Goal: Find specific page/section: Find specific page/section

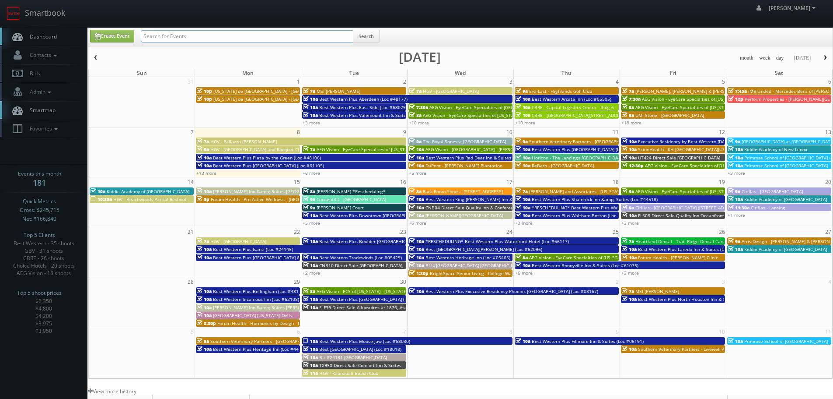
click at [167, 31] on input "text" at bounding box center [247, 36] width 213 height 12
type input "aeg"
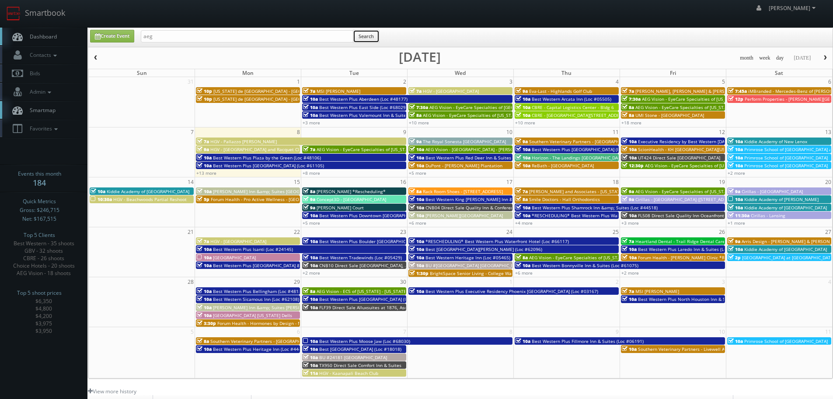
click at [373, 36] on button "Search" at bounding box center [366, 36] width 27 height 13
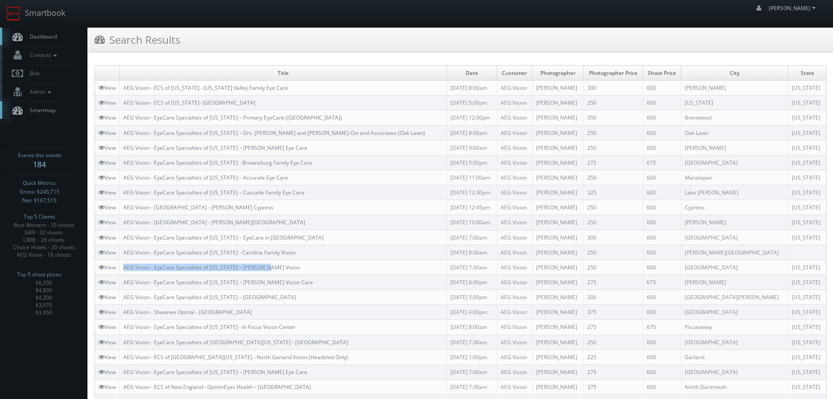
copy link "AEG Vision - EyeCare Specialties of [US_STATE] – [PERSON_NAME] Vision"
drag, startPoint x: 294, startPoint y: 266, endPoint x: 123, endPoint y: 270, distance: 171.5
click at [123, 270] on td "AEG Vision - EyeCare Specialties of Oregon – Foster Vision" at bounding box center [283, 266] width 327 height 15
click at [45, 18] on link "Smartbook" at bounding box center [36, 13] width 72 height 27
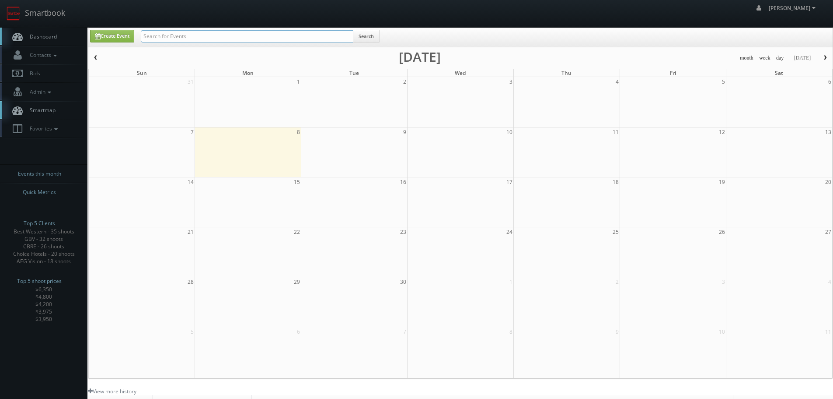
click at [172, 37] on input "text" at bounding box center [247, 36] width 213 height 12
paste input "CBRE - Metro Air Park Bldg 6:"
type input "CBRE - Metro Air Park Bldg 6:"
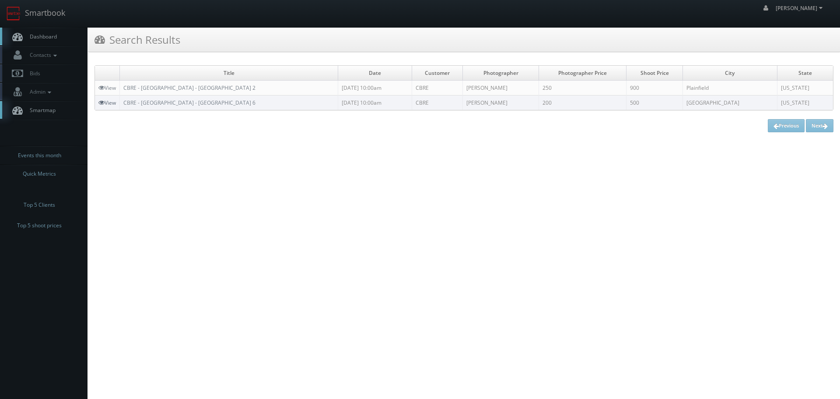
click at [109, 105] on link "View" at bounding box center [107, 102] width 18 height 7
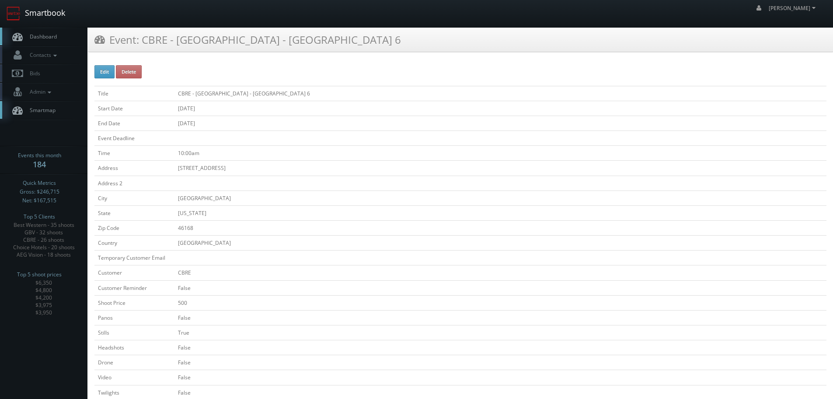
click at [47, 16] on link "Smartbook" at bounding box center [36, 13] width 72 height 27
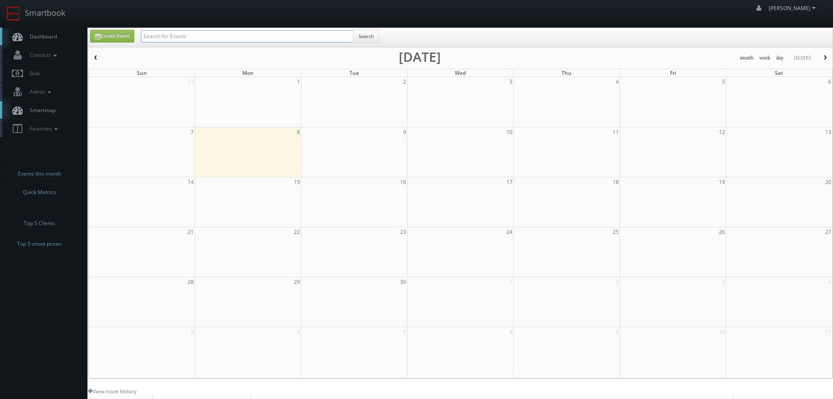
click at [212, 39] on input "text" at bounding box center [247, 36] width 213 height 12
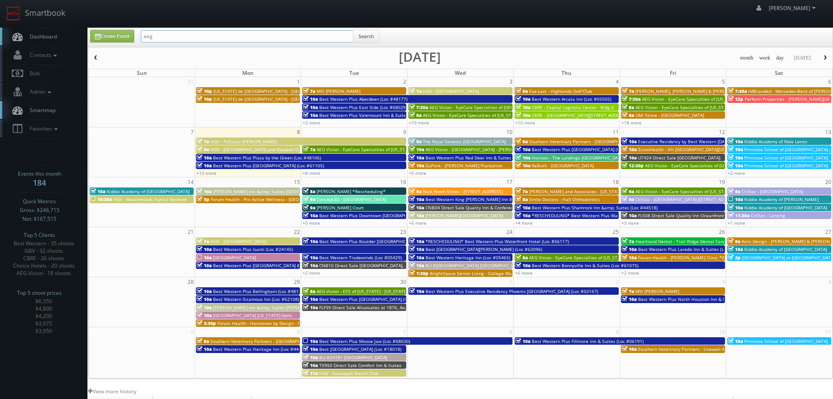
type input "aeg"
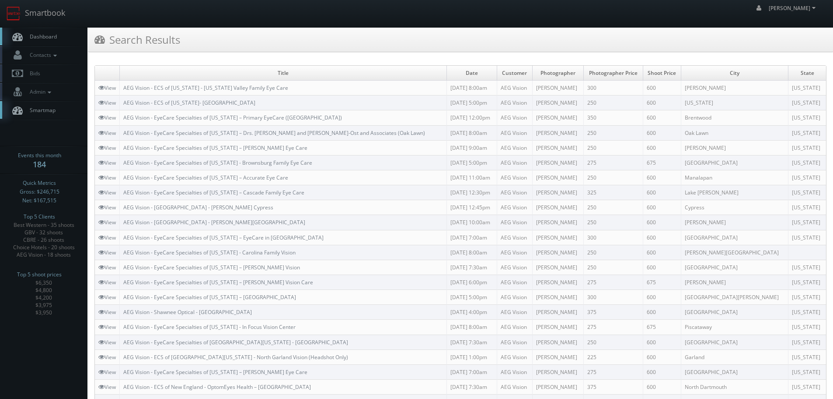
copy link "AEG Vision - EyeCare Specialties of [US_STATE] - Carolina Family Vision"
drag, startPoint x: 325, startPoint y: 248, endPoint x: 123, endPoint y: 255, distance: 202.2
click at [123, 255] on td "AEG Vision - EyeCare Specialties of [US_STATE] - Carolina Family Vision" at bounding box center [283, 252] width 327 height 15
drag, startPoint x: 34, startPoint y: 18, endPoint x: 51, endPoint y: 20, distance: 17.2
click at [34, 18] on link "Smartbook" at bounding box center [36, 13] width 72 height 27
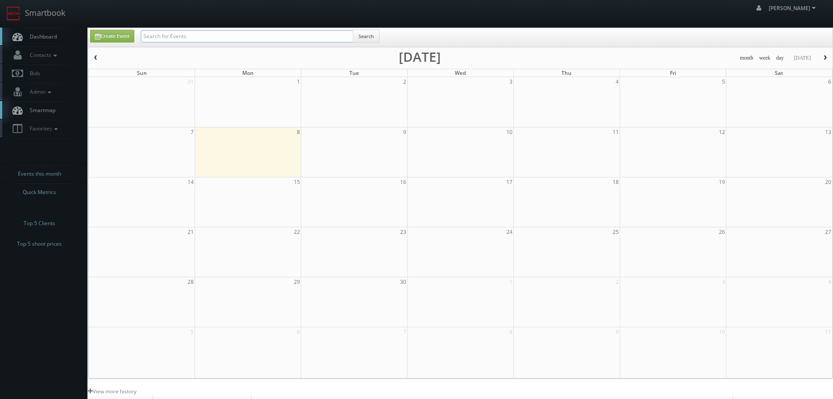
click at [210, 39] on input "text" at bounding box center [247, 36] width 213 height 12
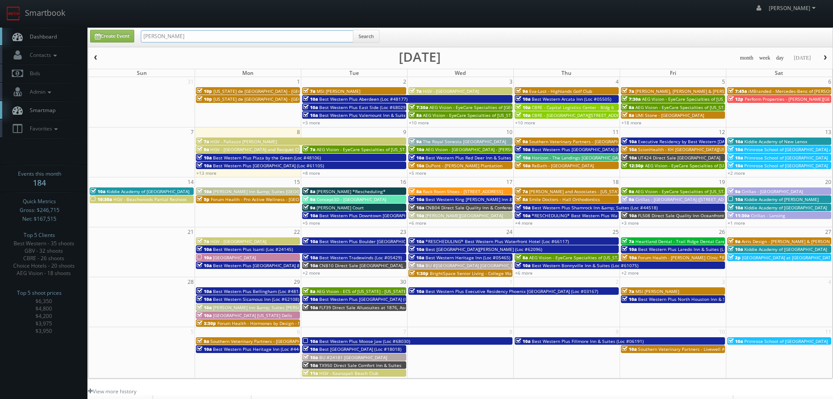
type input "kisling"
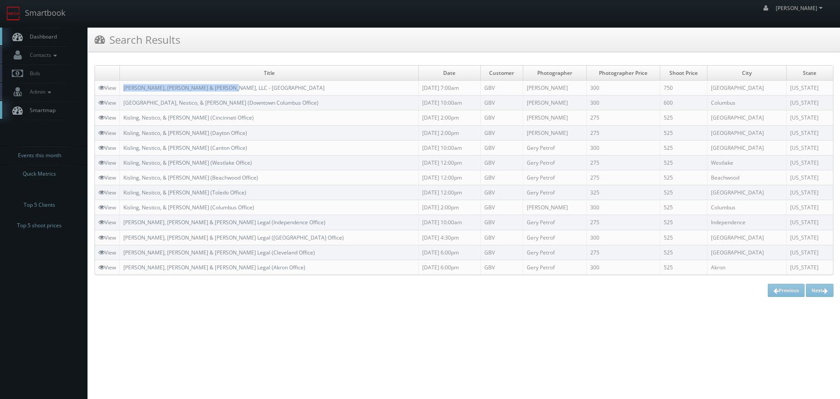
copy link "[PERSON_NAME], [PERSON_NAME] & [PERSON_NAME], LLC - [GEOGRAPHIC_DATA]"
drag, startPoint x: 249, startPoint y: 87, endPoint x: 124, endPoint y: 87, distance: 124.7
click at [124, 87] on td "[PERSON_NAME], [PERSON_NAME] & [PERSON_NAME], LLC - [GEOGRAPHIC_DATA]" at bounding box center [269, 88] width 299 height 15
drag, startPoint x: 28, startPoint y: 9, endPoint x: 64, endPoint y: 21, distance: 37.9
click at [29, 10] on link "Smartbook" at bounding box center [36, 13] width 72 height 27
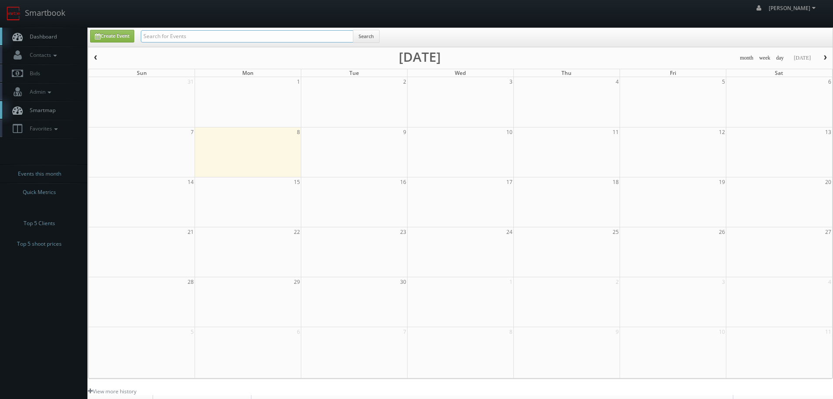
click at [255, 39] on input "text" at bounding box center [247, 36] width 213 height 12
type input "05505"
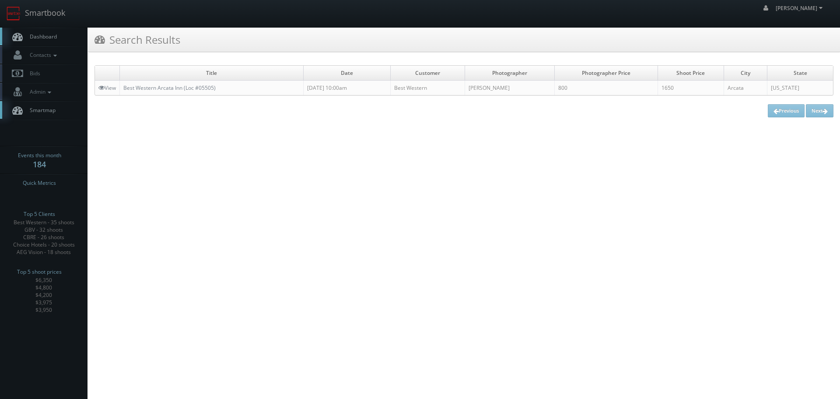
click at [113, 82] on td "View" at bounding box center [107, 88] width 25 height 15
click at [111, 88] on link "View" at bounding box center [107, 87] width 18 height 7
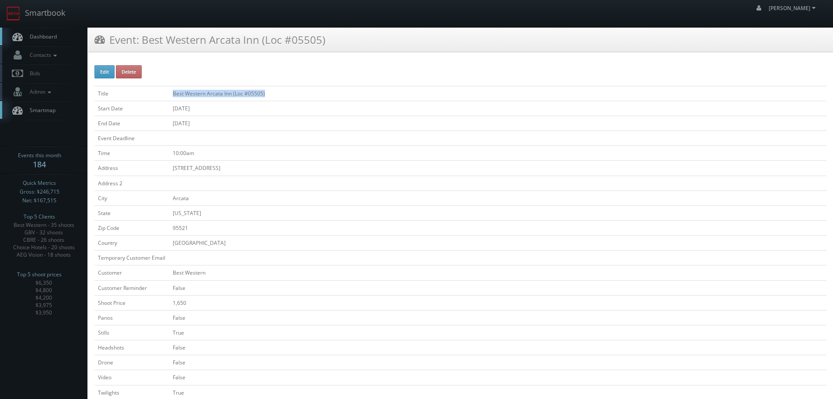
copy td "Best Western Arcata Inn (Loc #05505)"
drag, startPoint x: 291, startPoint y: 97, endPoint x: 173, endPoint y: 99, distance: 118.1
click at [173, 99] on td "Best Western Arcata Inn (Loc #05505)" at bounding box center [498, 93] width 658 height 15
click at [26, 17] on link "Smartbook" at bounding box center [36, 13] width 72 height 27
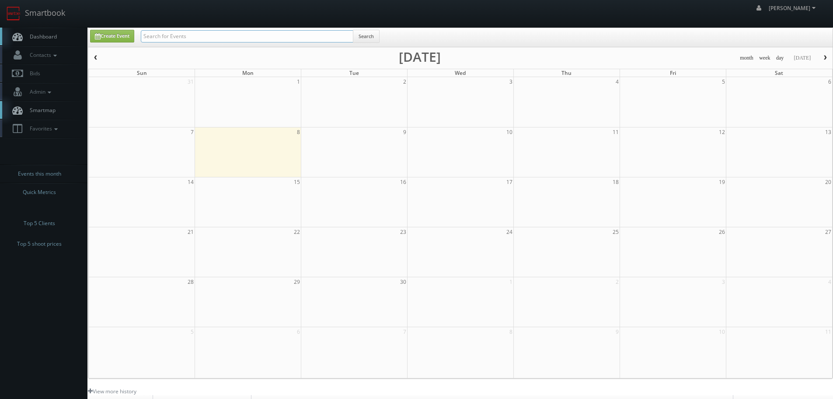
click at [199, 37] on input "text" at bounding box center [247, 36] width 213 height 12
type input "jvm"
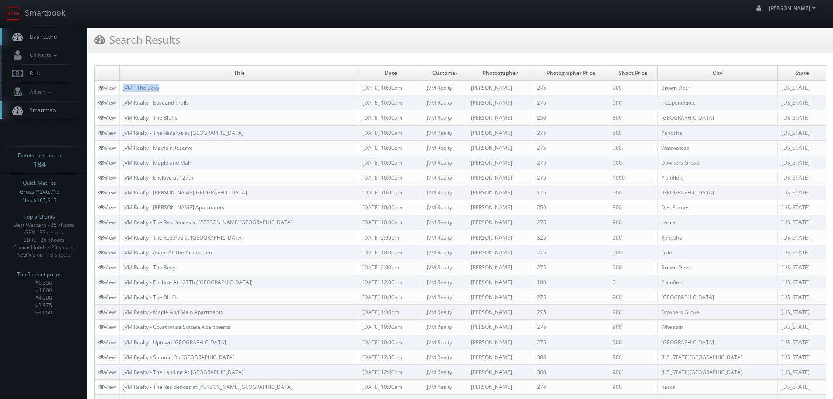
copy tr "w JVM - The Bevy"
copy link "JVM - The Bevy"
drag, startPoint x: 170, startPoint y: 89, endPoint x: 121, endPoint y: 90, distance: 49.0
click at [121, 90] on td "JVM - The Bevy" at bounding box center [239, 88] width 239 height 15
click at [44, 11] on link "Smartbook" at bounding box center [36, 13] width 72 height 27
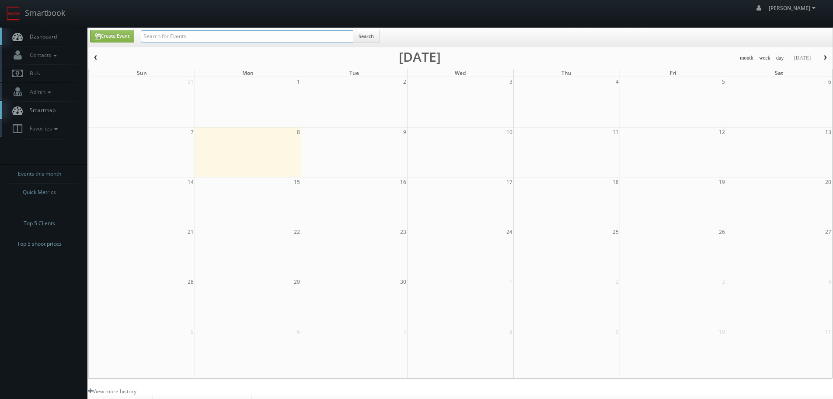
click at [195, 39] on input "text" at bounding box center [247, 36] width 213 height 12
type input "45086"
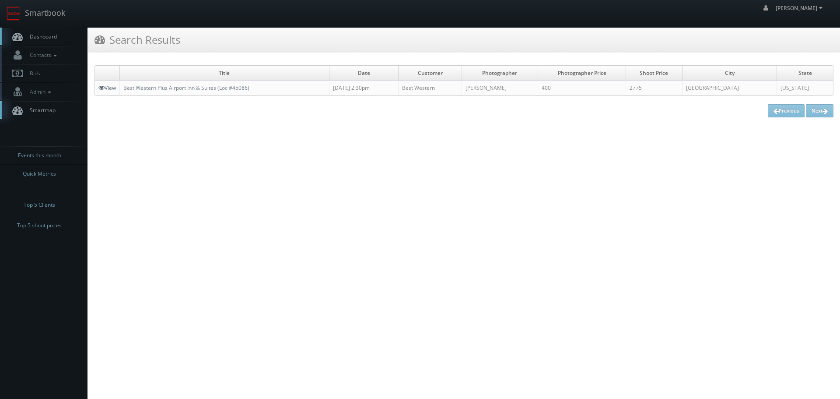
click at [102, 88] on icon at bounding box center [101, 87] width 6 height 6
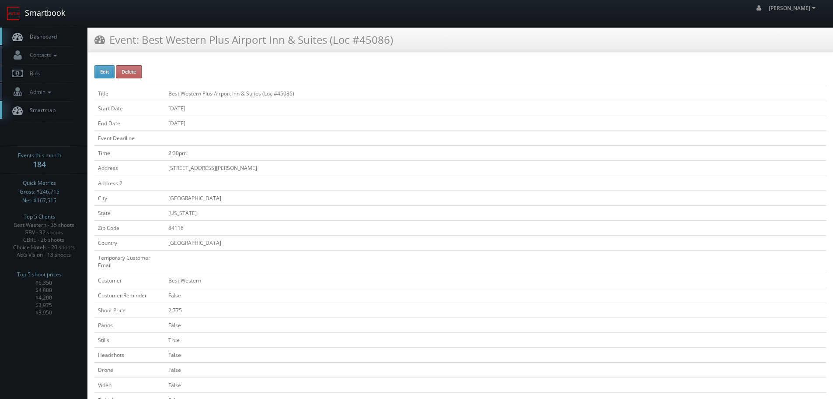
click at [37, 4] on link "Smartbook" at bounding box center [36, 13] width 72 height 27
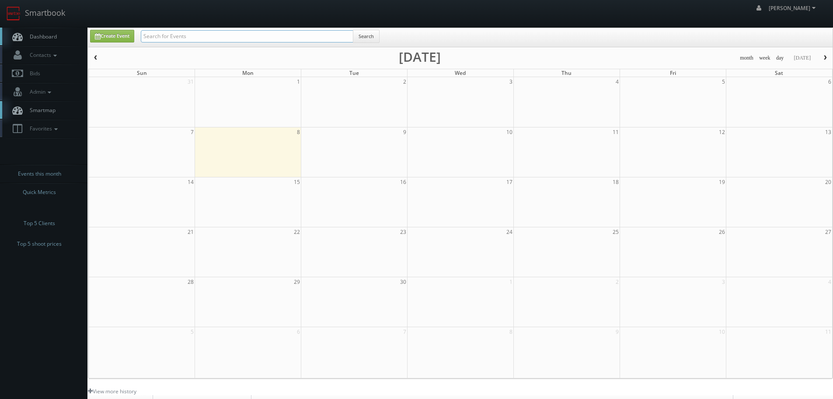
click at [230, 37] on input "text" at bounding box center [247, 36] width 213 height 12
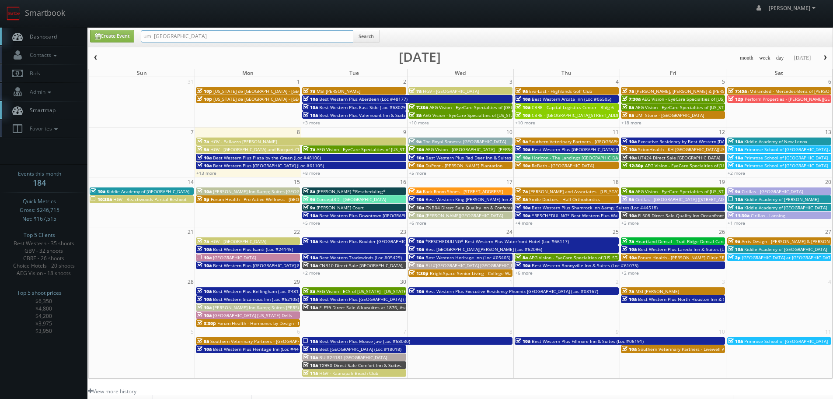
type input "umi boston"
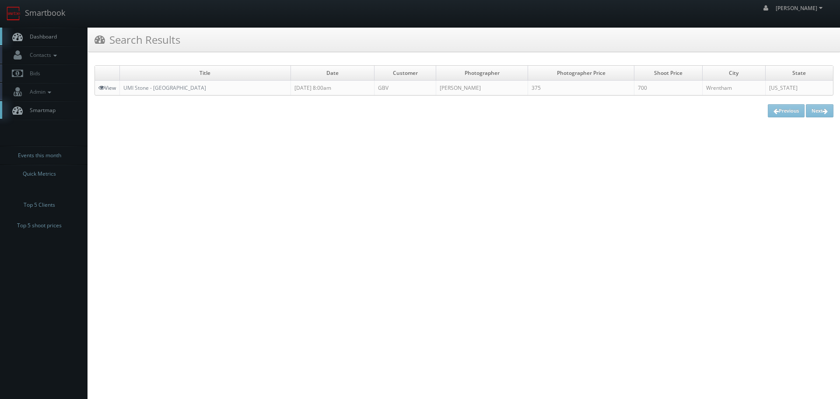
click at [105, 86] on link "View" at bounding box center [107, 87] width 18 height 7
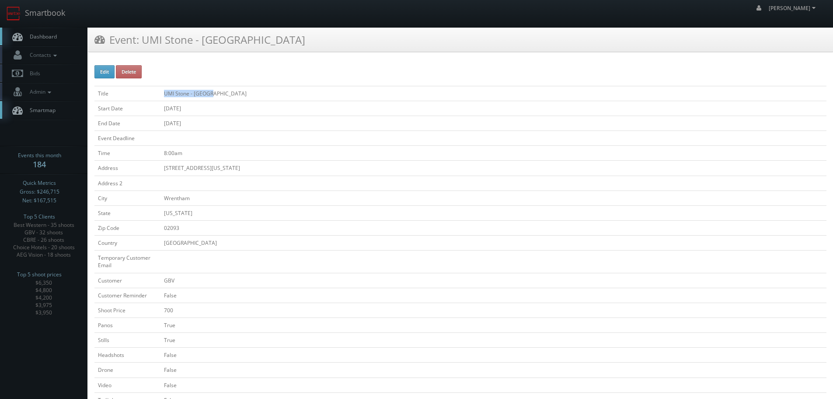
copy tr "UMI Stone - Boston"
drag, startPoint x: 237, startPoint y: 89, endPoint x: 146, endPoint y: 90, distance: 90.6
click at [146, 90] on tr "Title UMI Stone - Boston" at bounding box center [461, 93] width 732 height 15
drag, startPoint x: 60, startPoint y: 12, endPoint x: 76, endPoint y: 16, distance: 16.6
click at [60, 12] on link "Smartbook" at bounding box center [36, 13] width 72 height 27
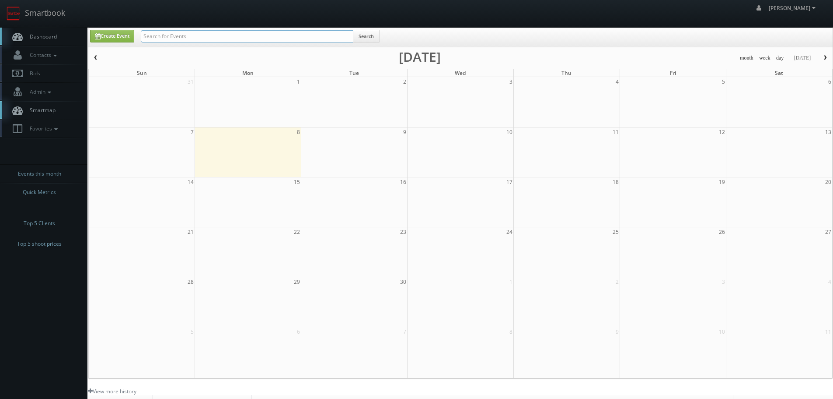
click at [232, 36] on input "text" at bounding box center [247, 36] width 213 height 12
type input "umo stone"
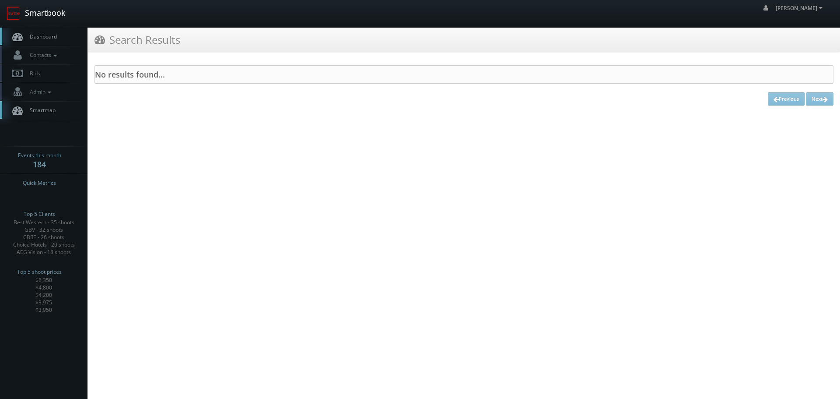
click at [44, 12] on link "Smartbook" at bounding box center [36, 13] width 72 height 27
click at [43, 13] on link "Smartbook" at bounding box center [36, 13] width 72 height 27
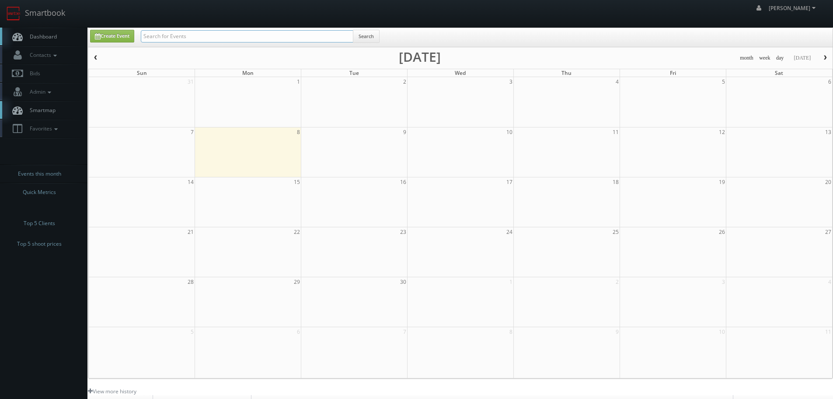
click at [168, 38] on input "text" at bounding box center [247, 36] width 213 height 12
type input "umi"
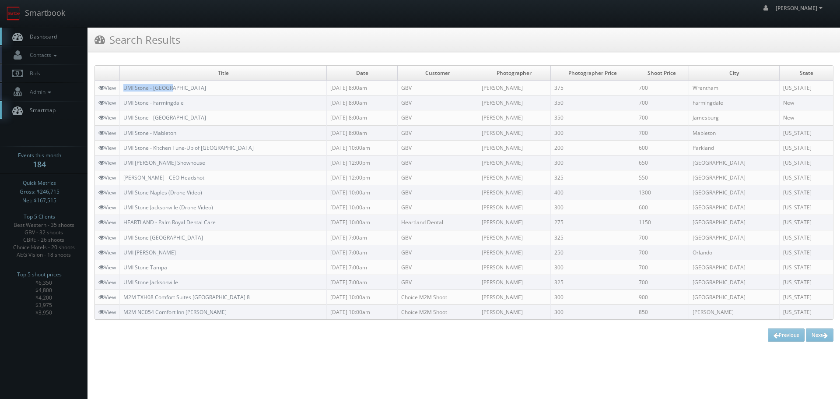
copy link "UMI Stone - [GEOGRAPHIC_DATA]"
drag, startPoint x: 203, startPoint y: 84, endPoint x: 122, endPoint y: 83, distance: 80.9
click at [122, 83] on td "UMI Stone - [GEOGRAPHIC_DATA]" at bounding box center [223, 88] width 207 height 15
click at [54, 11] on link "Smartbook" at bounding box center [36, 13] width 72 height 27
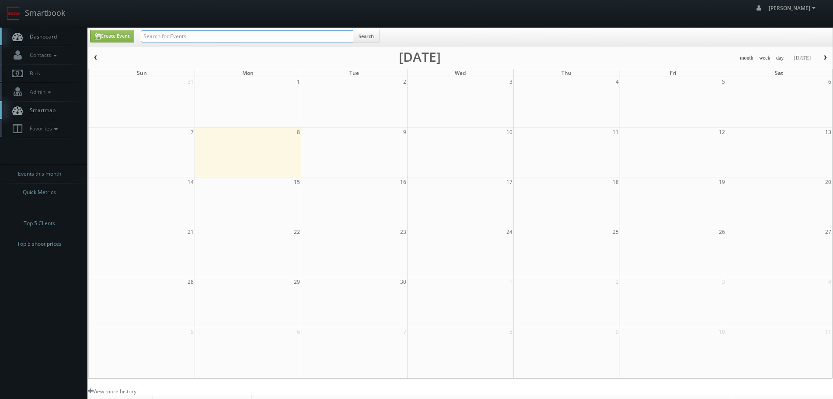
click at [211, 32] on input "text" at bounding box center [247, 36] width 213 height 12
type input "benz"
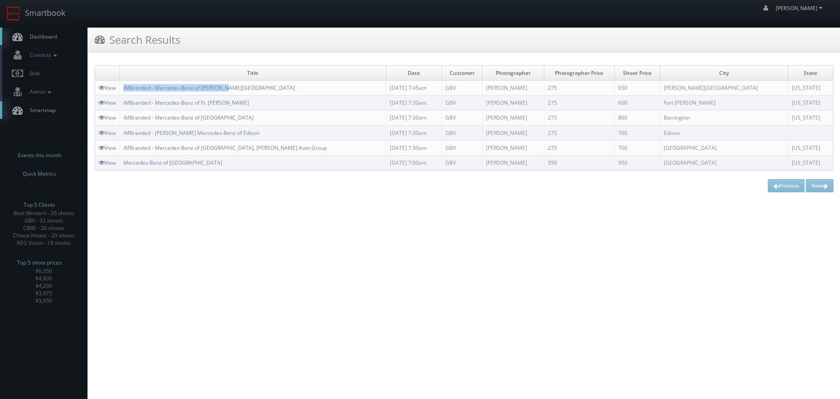
copy link "iMBranded - Mercedes-Benz of [PERSON_NAME][GEOGRAPHIC_DATA]"
drag, startPoint x: 251, startPoint y: 88, endPoint x: 123, endPoint y: 84, distance: 127.8
click at [123, 84] on td "iMBranded - Mercedes-Benz of [PERSON_NAME][GEOGRAPHIC_DATA]" at bounding box center [253, 88] width 266 height 15
drag, startPoint x: 25, startPoint y: 11, endPoint x: 48, endPoint y: 14, distance: 23.9
click at [25, 11] on link "Smartbook" at bounding box center [36, 13] width 72 height 27
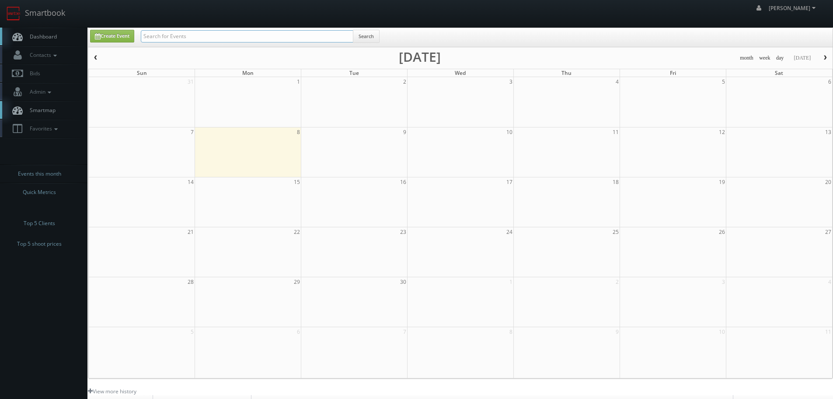
drag, startPoint x: 0, startPoint y: 0, endPoint x: 224, endPoint y: 41, distance: 227.7
click at [224, 41] on input "text" at bounding box center [247, 36] width 213 height 12
type input "ma292"
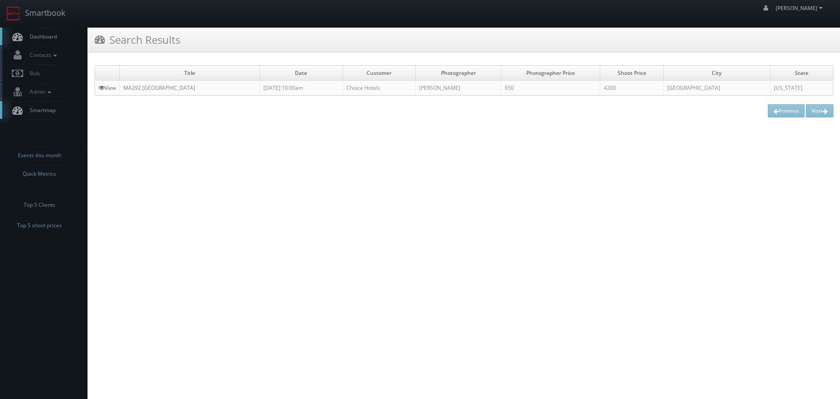
click at [115, 89] on link "View" at bounding box center [107, 87] width 18 height 7
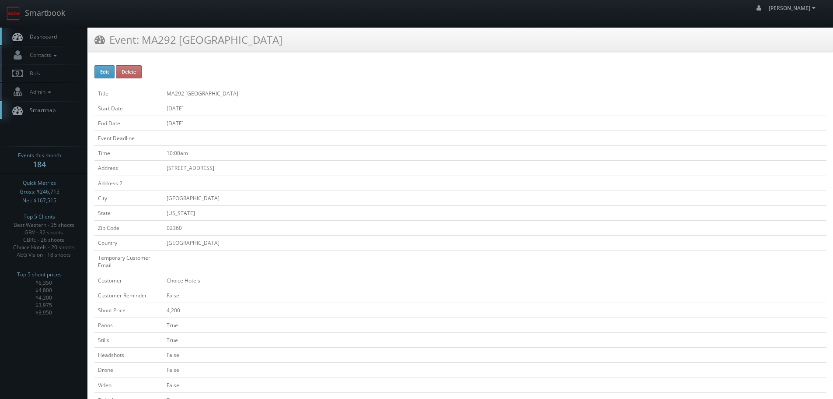
copy tr "MA292 Cambria Hotel Plymouth"
drag, startPoint x: 275, startPoint y: 92, endPoint x: 163, endPoint y: 92, distance: 111.6
click at [163, 92] on tr "Title MA292 Cambria Hotel Plymouth" at bounding box center [461, 93] width 732 height 15
click at [58, 18] on link "Smartbook" at bounding box center [36, 13] width 72 height 27
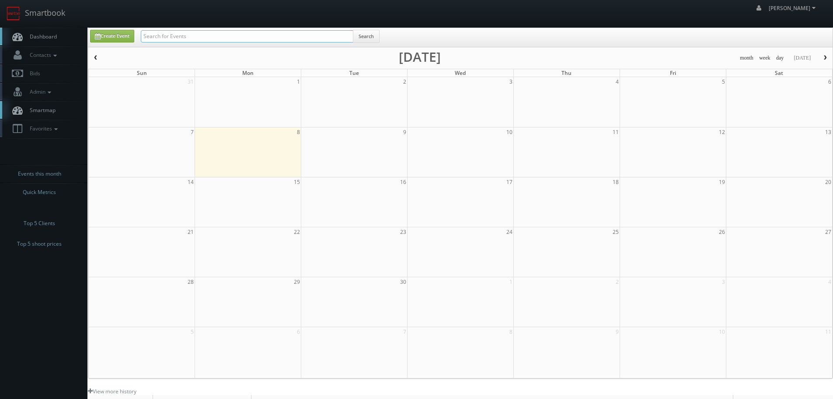
click at [198, 40] on input "text" at bounding box center [247, 36] width 213 height 12
type input "maison"
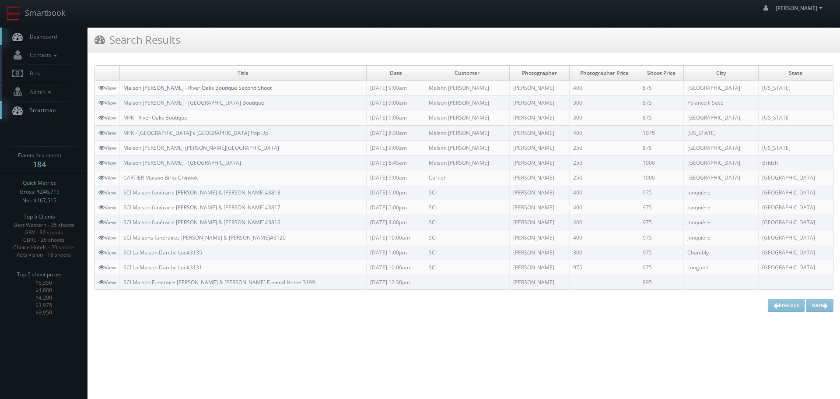
copy link "Maison [PERSON_NAME] - River Oaks Boutique Second Shoot"
drag, startPoint x: 291, startPoint y: 84, endPoint x: 125, endPoint y: 86, distance: 165.8
click at [125, 86] on td "Maison [PERSON_NAME] - River Oaks Boutique Second Shoot" at bounding box center [243, 88] width 247 height 15
click at [59, 21] on link "Smartbook" at bounding box center [36, 13] width 72 height 27
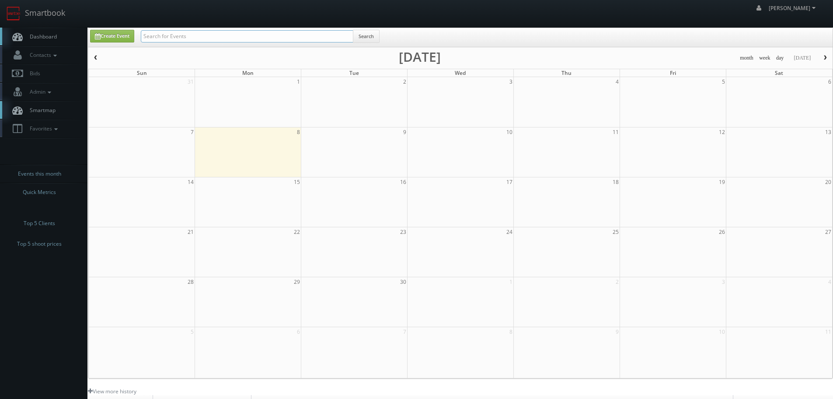
click at [167, 39] on input "text" at bounding box center [247, 36] width 213 height 12
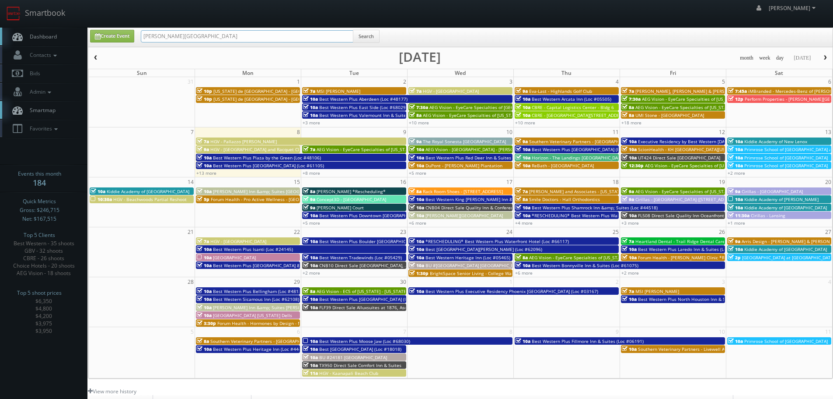
type input "jackson square"
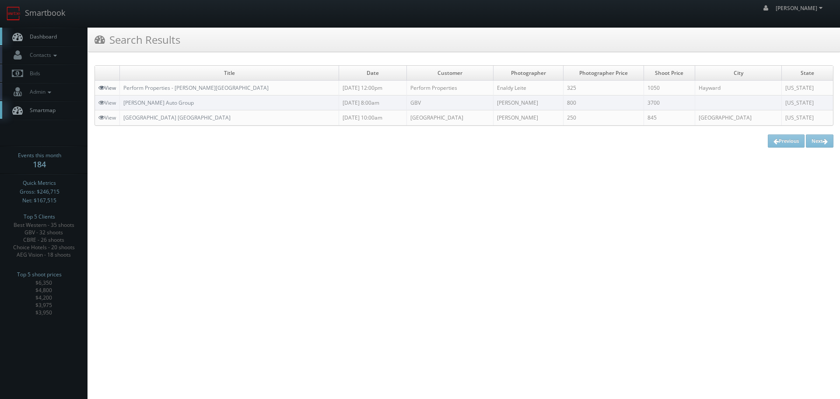
click at [105, 88] on link "View" at bounding box center [107, 87] width 18 height 7
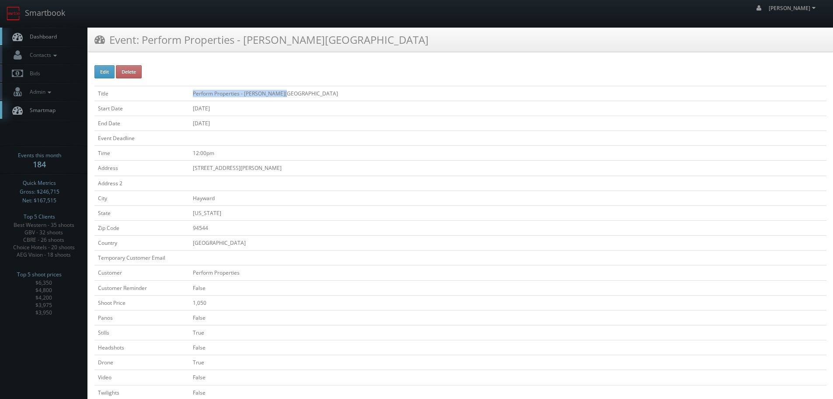
copy tr "Perform Properties - [PERSON_NAME][GEOGRAPHIC_DATA]"
drag, startPoint x: 298, startPoint y: 88, endPoint x: 182, endPoint y: 88, distance: 115.9
click at [182, 88] on tr "Title Perform Properties - [PERSON_NAME][GEOGRAPHIC_DATA]" at bounding box center [461, 93] width 732 height 15
